Goal: Complete application form

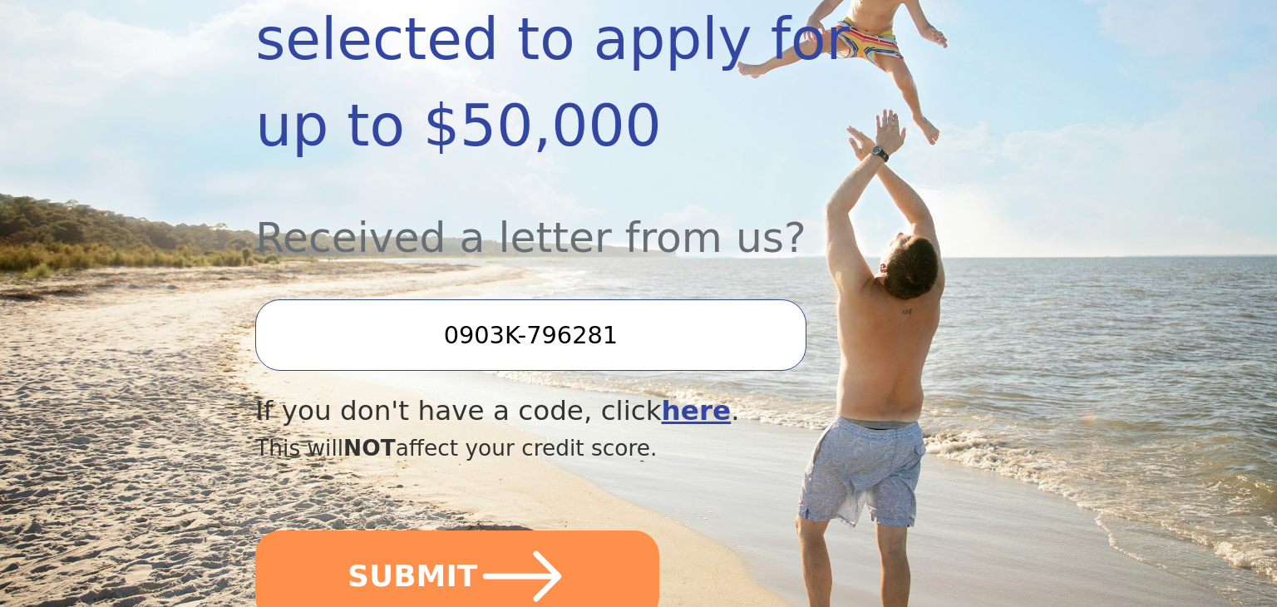
scroll to position [506, 0]
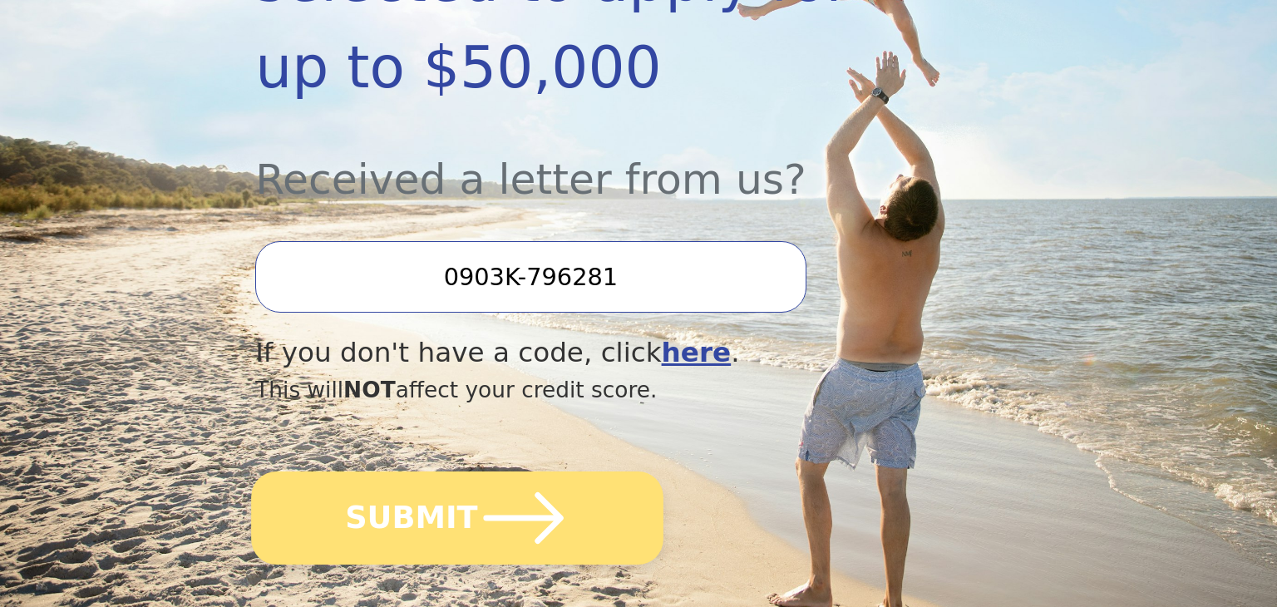
click at [514, 472] on icon "submit" at bounding box center [523, 517] width 91 height 91
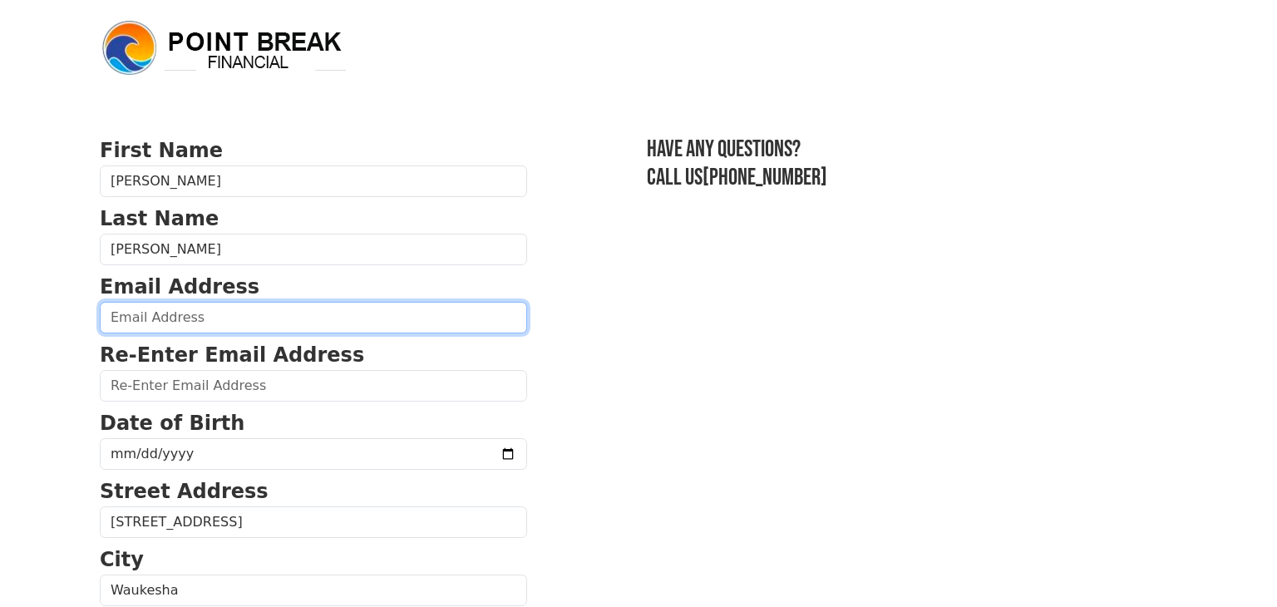
click at [191, 321] on input "email" at bounding box center [313, 318] width 427 height 32
type input "[PERSON_NAME][EMAIL_ADDRESS][PERSON_NAME][DOMAIN_NAME]"
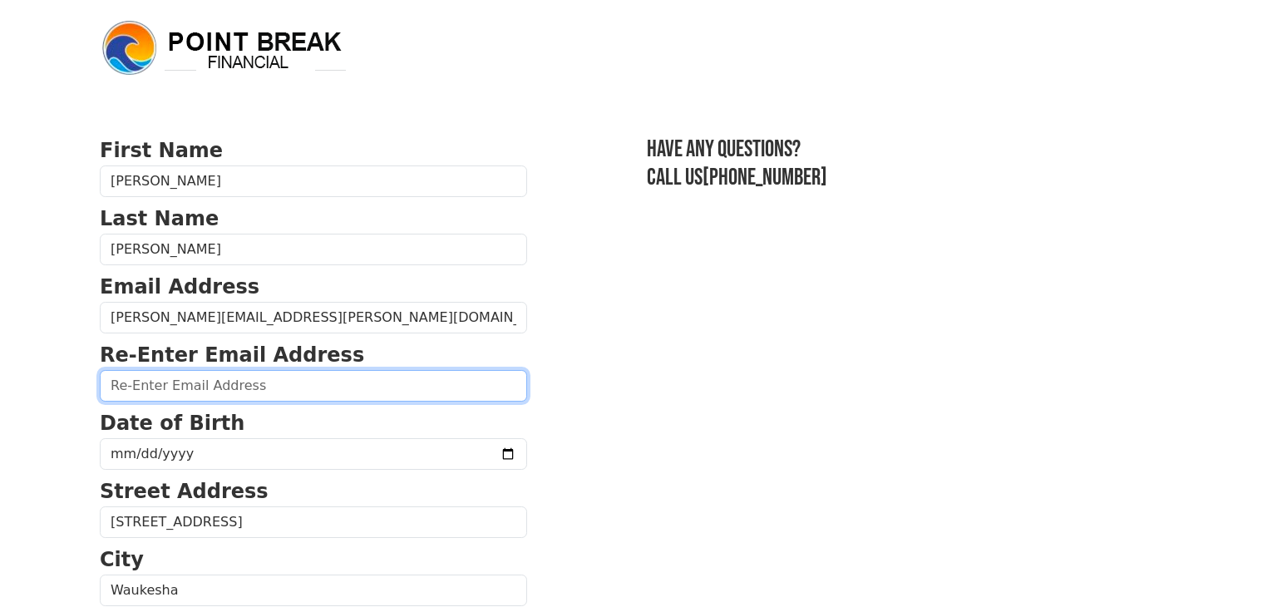
click at [209, 380] on input "email" at bounding box center [313, 386] width 427 height 32
type input "[PERSON_NAME][EMAIL_ADDRESS][PERSON_NAME][DOMAIN_NAME]"
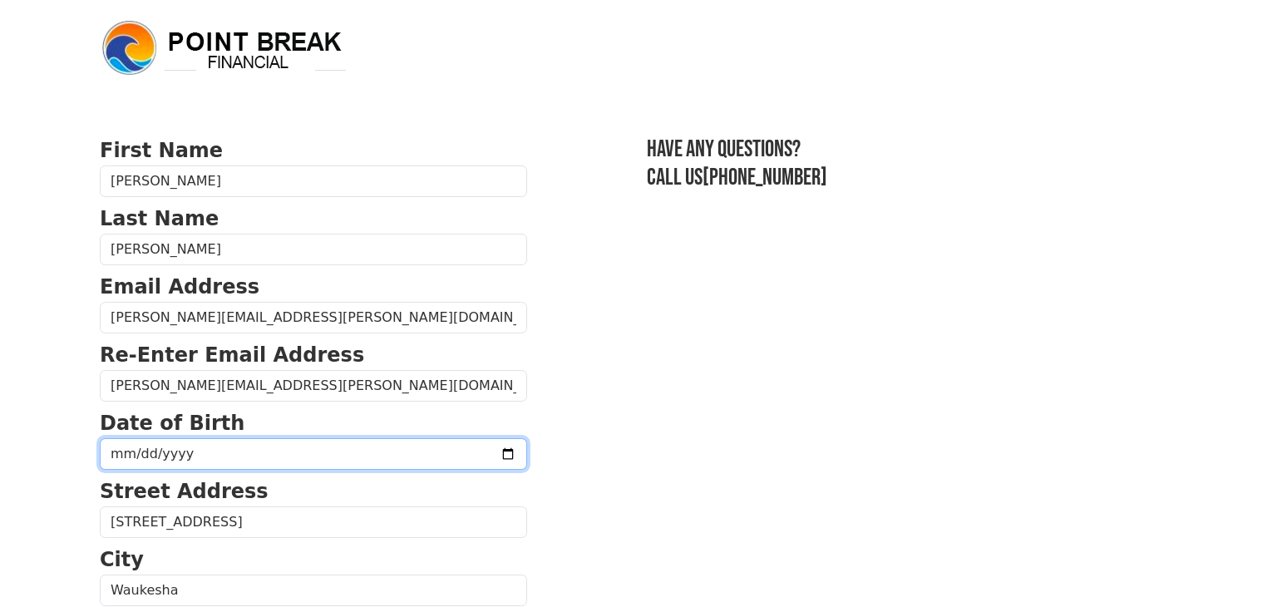
click at [222, 456] on input "date" at bounding box center [313, 454] width 427 height 32
type input "1978-09-07"
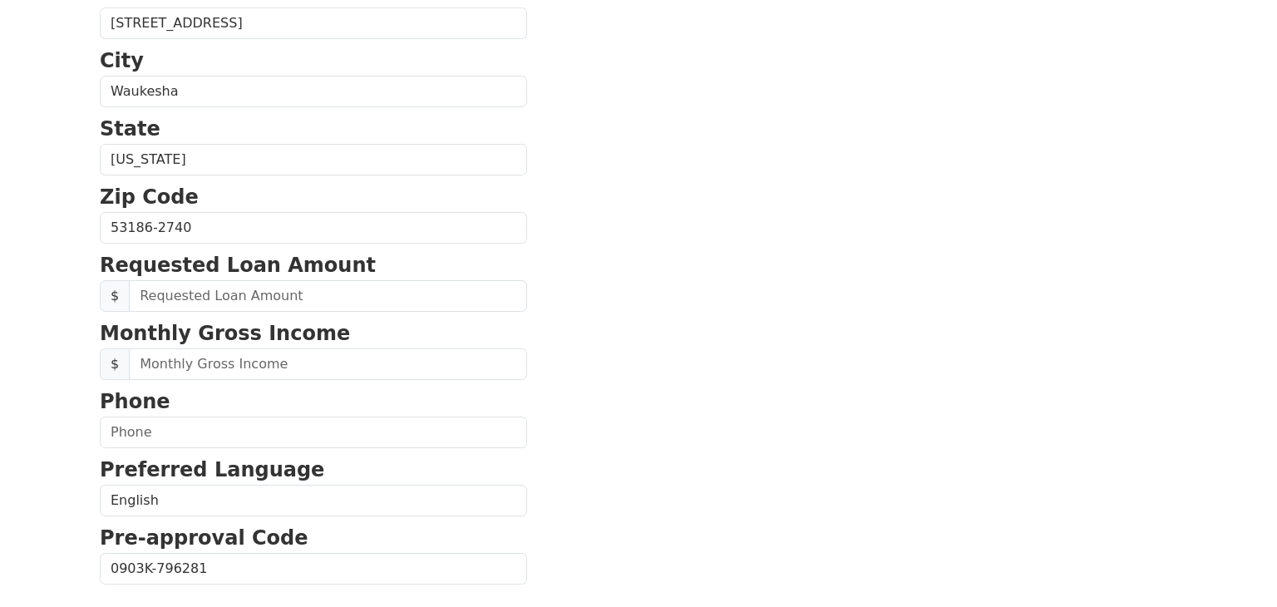
scroll to position [501, 0]
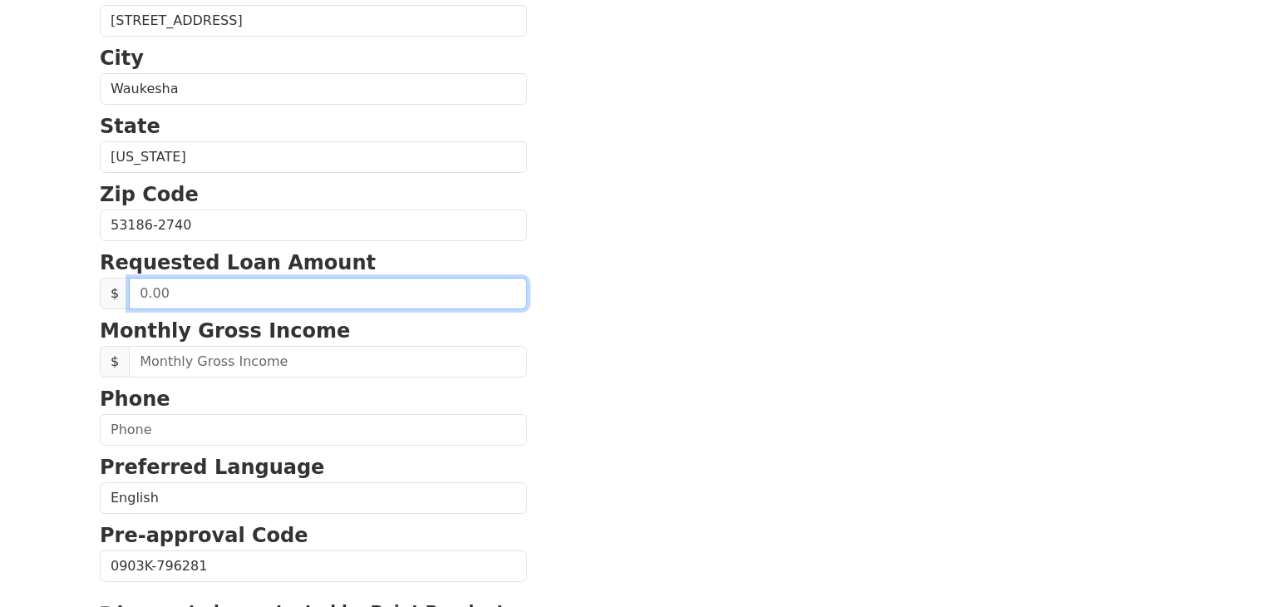
click at [184, 291] on input "text" at bounding box center [328, 294] width 398 height 32
click at [266, 282] on input "text" at bounding box center [328, 294] width 398 height 32
type input "30,000.00"
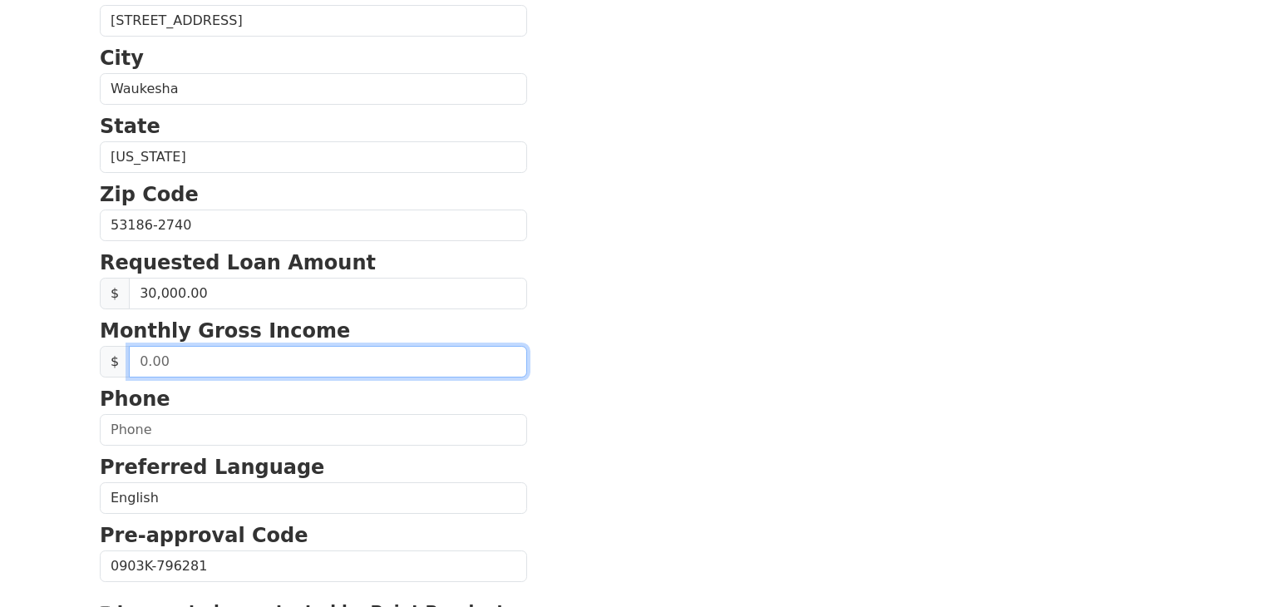
click at [181, 357] on input "text" at bounding box center [328, 362] width 398 height 32
type input "127,307.00"
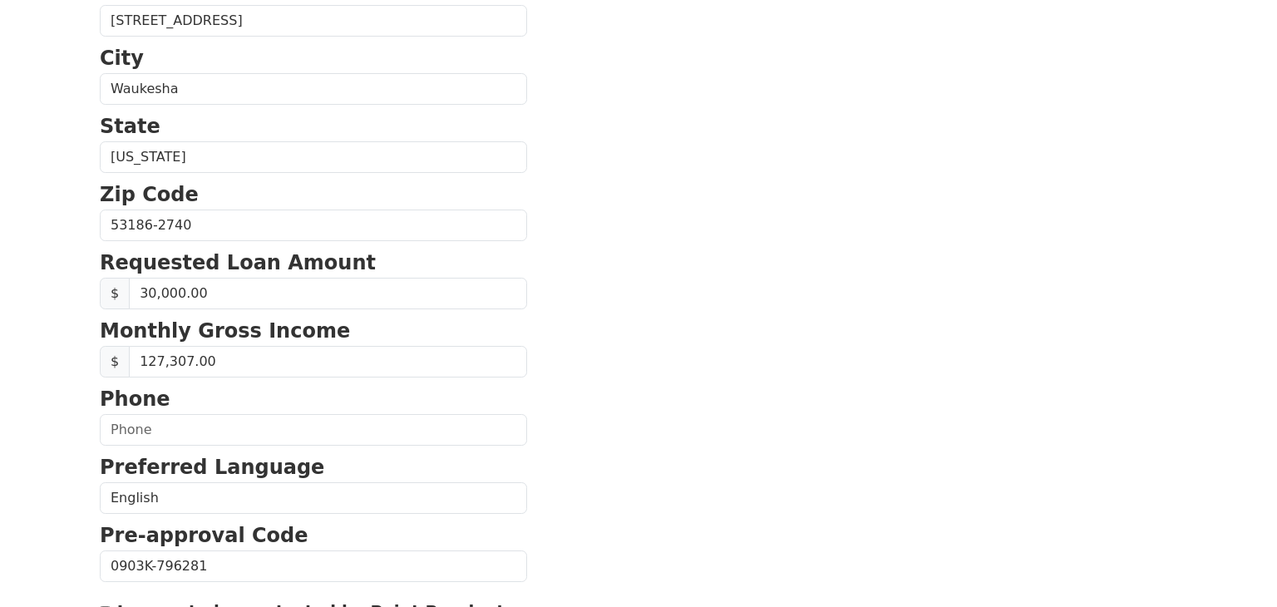
click at [688, 372] on section "First Name Luis Last Name Pedraza Email Address pedraza.luis@gmail.com Re-Enter…" at bounding box center [638, 226] width 1077 height 1185
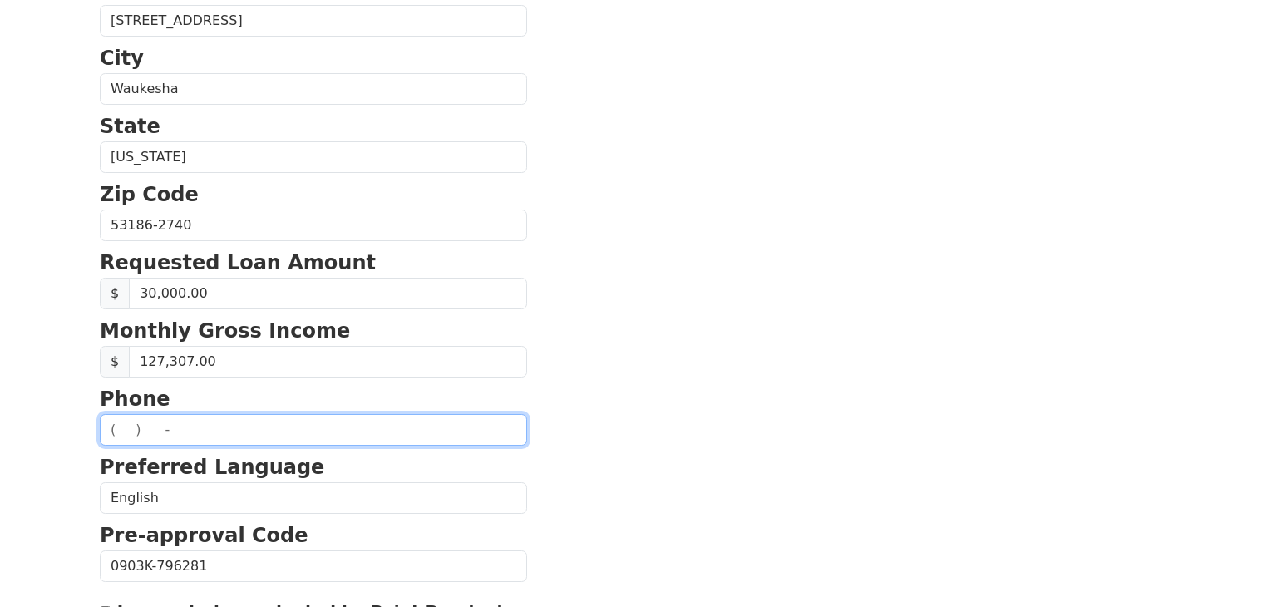
click at [175, 432] on input "text" at bounding box center [313, 430] width 427 height 32
type input "(262) 399-3730"
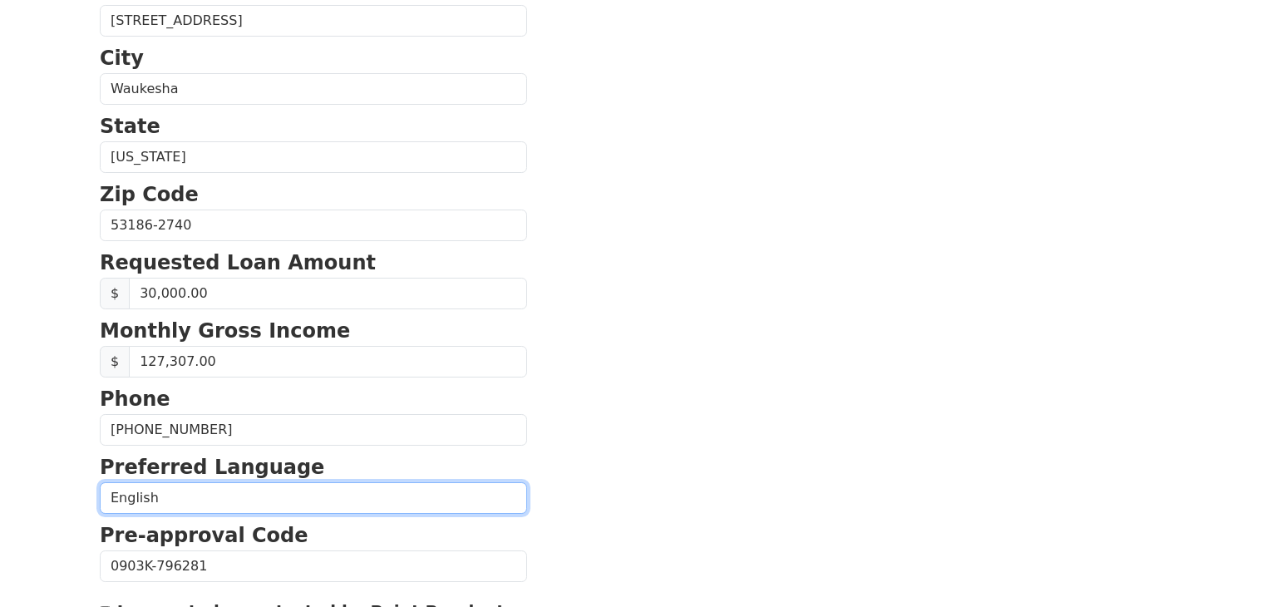
click at [100, 482] on select "English Spanish" at bounding box center [313, 498] width 427 height 32
select select "Spanish"
click option "Spanish" at bounding box center [0, 0] width 0 height 0
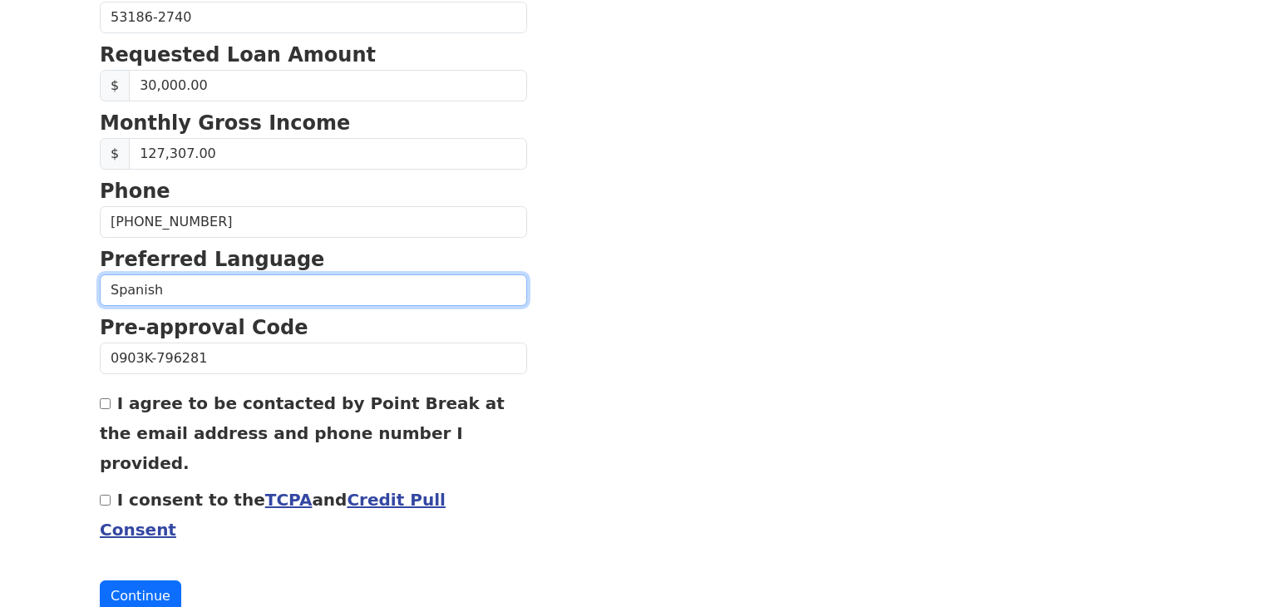
scroll to position [711, 0]
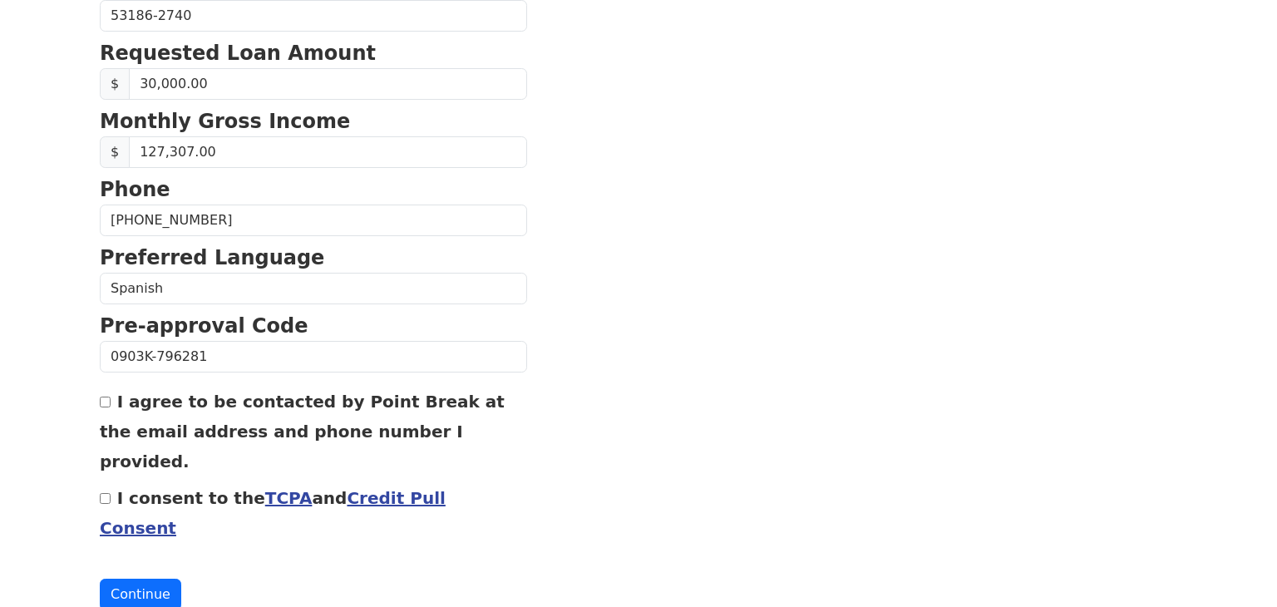
click at [701, 386] on section "First Name Luis Last Name Pedraza Email Address pedraza.luis@gmail.com Re-Enter…" at bounding box center [638, 17] width 1077 height 1185
click at [265, 488] on link "TCPA" at bounding box center [288, 498] width 47 height 20
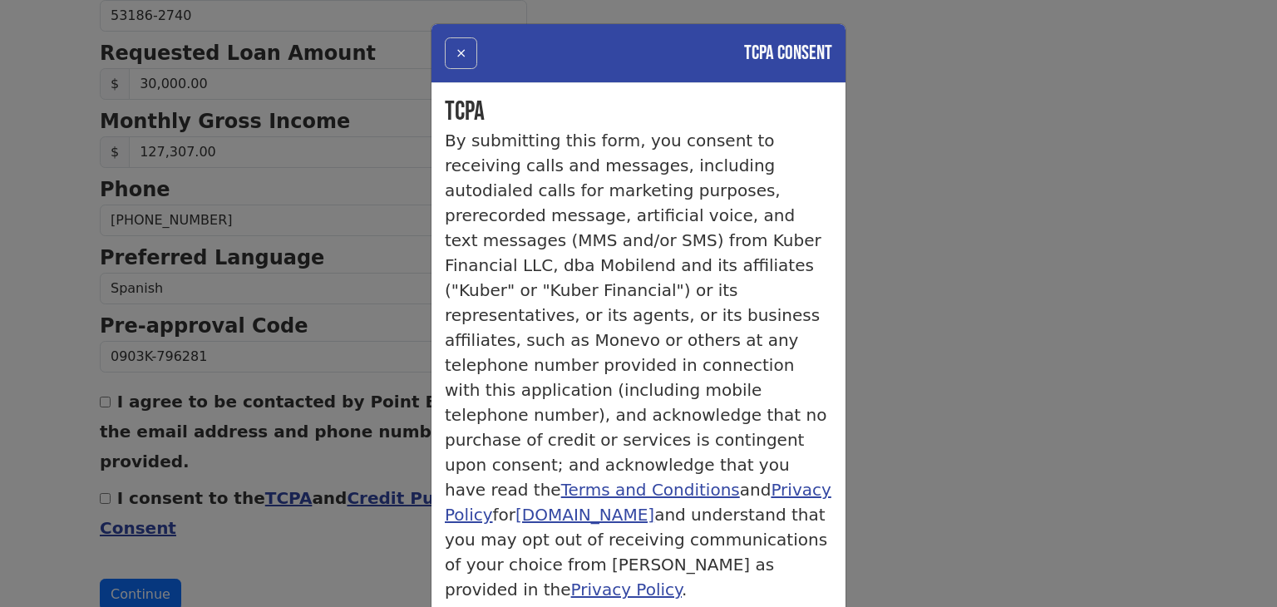
click at [464, 52] on button "×" at bounding box center [461, 53] width 32 height 32
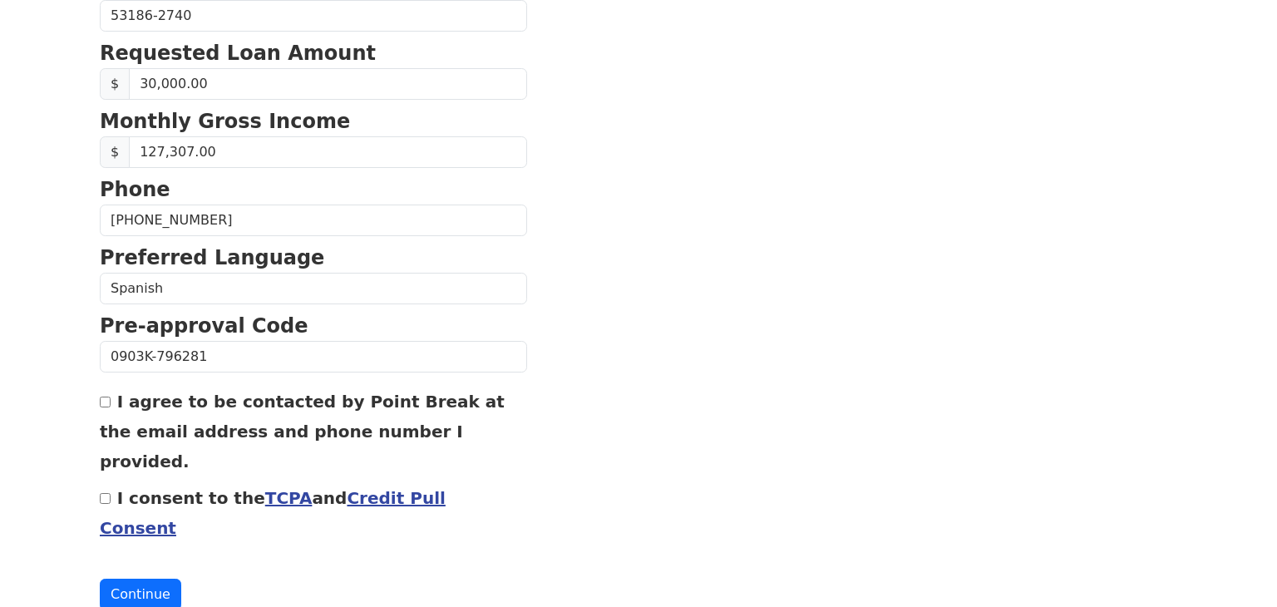
click at [389, 488] on link "Credit Pull Consent" at bounding box center [273, 513] width 346 height 50
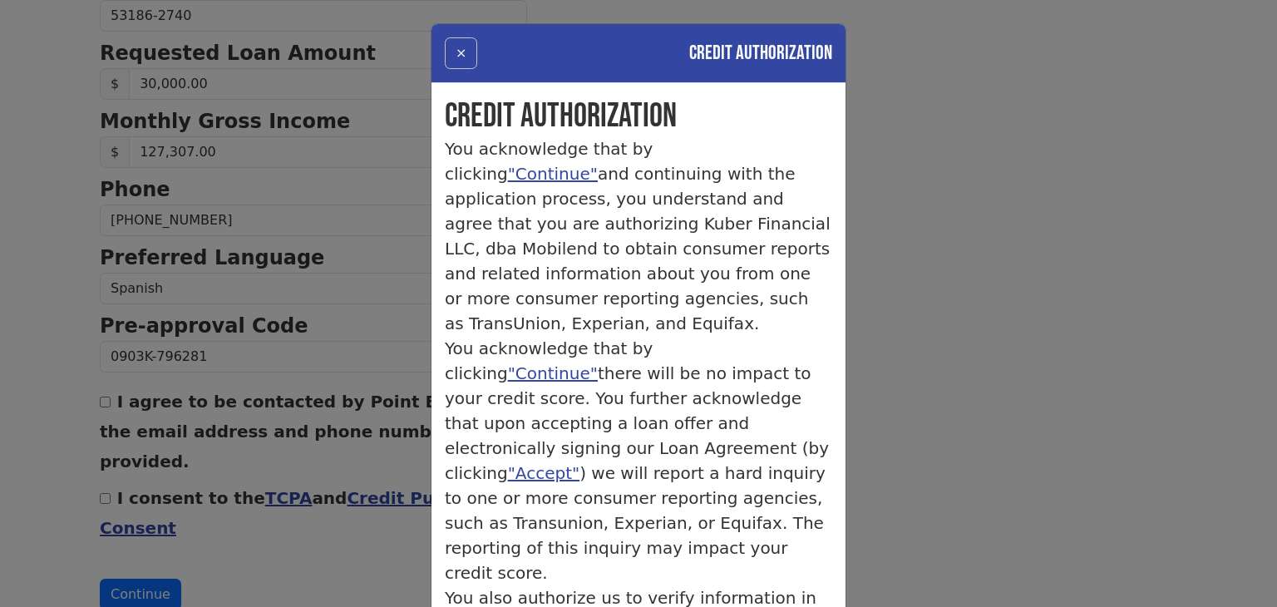
click at [464, 47] on button "×" at bounding box center [461, 53] width 32 height 32
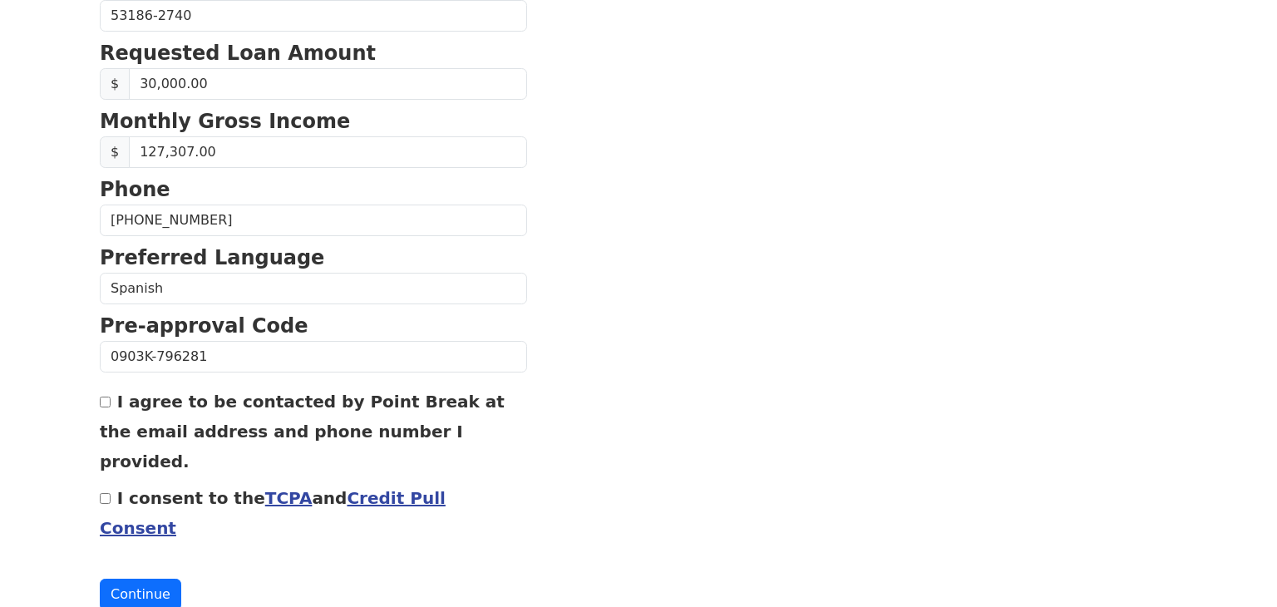
click at [106, 398] on input "I agree to be contacted by Point Break at the email address and phone number I …" at bounding box center [105, 401] width 11 height 11
checkbox input "true"
click at [105, 493] on input "I consent to the TCPA and Credit Pull Consent" at bounding box center [105, 498] width 11 height 11
checkbox input "true"
click at [143, 578] on button "Continue" at bounding box center [140, 594] width 81 height 32
